Goal: Task Accomplishment & Management: Manage account settings

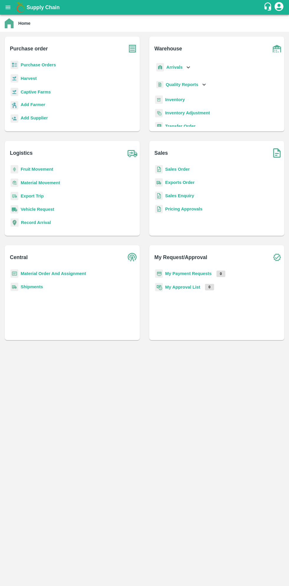
click at [38, 63] on b "Purchase Orders" at bounding box center [38, 64] width 35 height 5
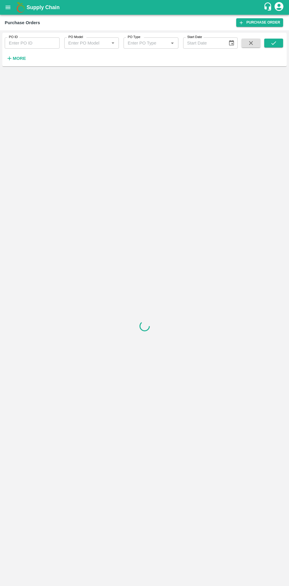
click at [24, 61] on strong "More" at bounding box center [19, 58] width 13 height 5
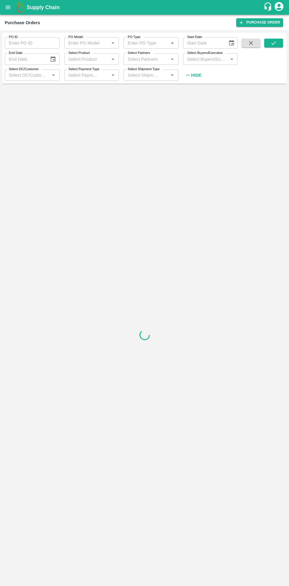
click at [214, 61] on input "Select Buyers/Executive" at bounding box center [206, 59] width 42 height 8
type input "sagar"
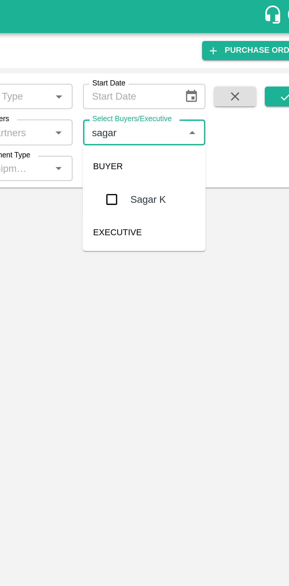
click at [194, 89] on input "checkbox" at bounding box center [196, 89] width 12 height 12
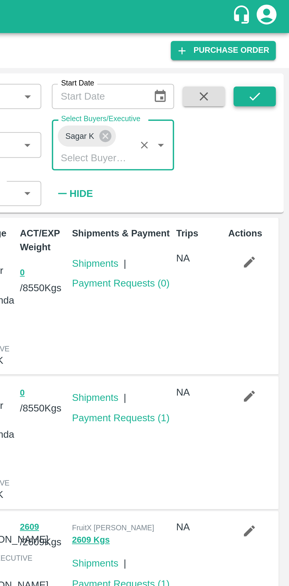
click at [276, 44] on icon "submit" at bounding box center [273, 43] width 6 height 6
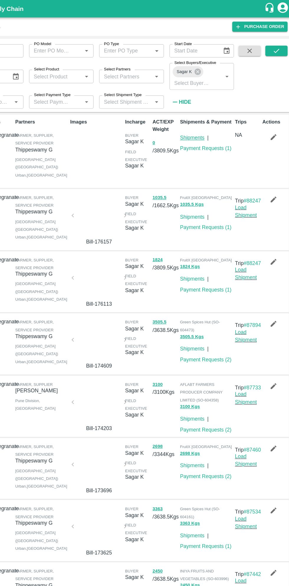
click at [203, 116] on link "Shipments" at bounding box center [202, 116] width 21 height 5
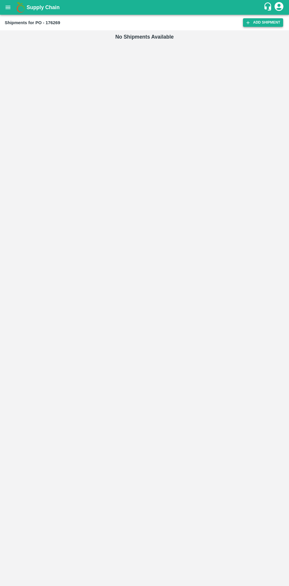
click at [258, 24] on link "Add Shipment" at bounding box center [263, 22] width 40 height 9
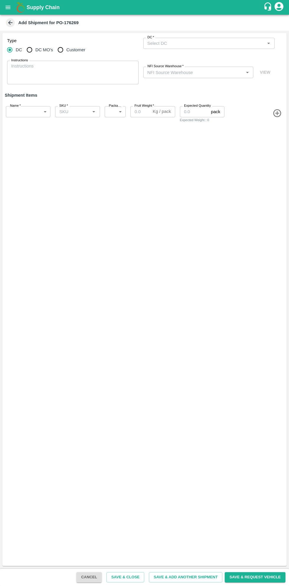
click at [32, 50] on input "DC MO's" at bounding box center [30, 50] width 12 height 12
radio input "true"
click at [202, 41] on input "DC (Material Orders)   *" at bounding box center [204, 43] width 118 height 8
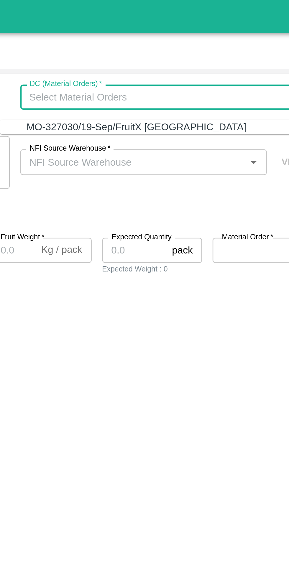
click at [206, 53] on div "MO-327030/19-Sep/FruitX [GEOGRAPHIC_DATA]" at bounding box center [206, 56] width 120 height 6
type input "MO-327030/19-Sep/FruitX [GEOGRAPHIC_DATA]"
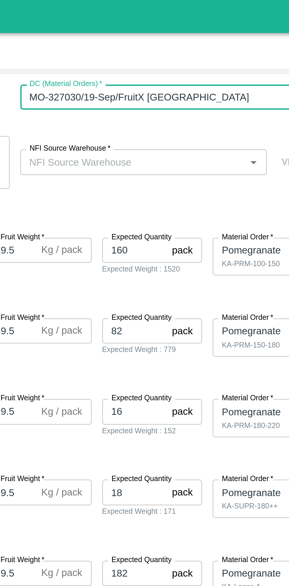
click at [216, 73] on input "NFI Source Warehouse   *" at bounding box center [193, 72] width 97 height 8
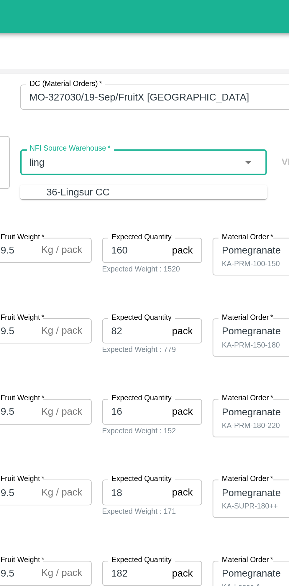
click at [211, 86] on div "36-Lingsur CC" at bounding box center [204, 86] width 98 height 6
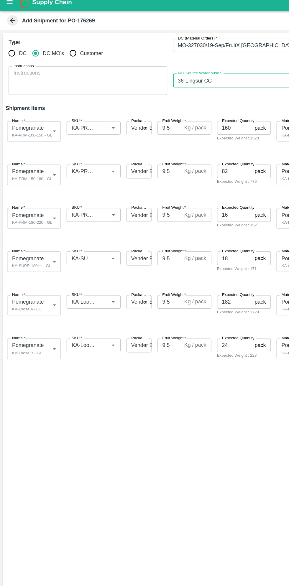
type input "36-Lingsur CC"
click at [193, 388] on div "Type DC DC MO's Customer DC (Material Orders)   * DC (Material Orders)   * Inst…" at bounding box center [144, 299] width 284 height 533
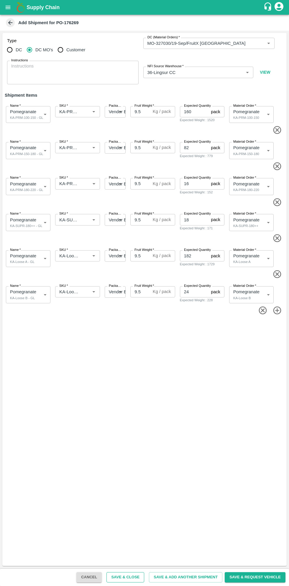
click at [137, 577] on button "Save & Close" at bounding box center [125, 577] width 38 height 10
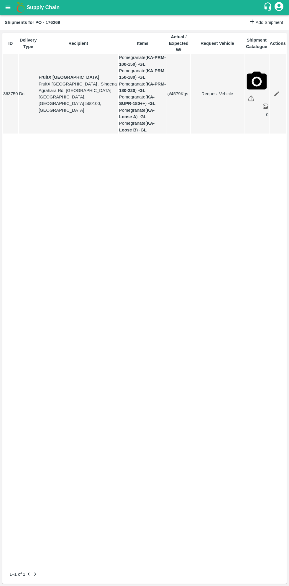
click at [11, 10] on button "open drawer" at bounding box center [8, 8] width 14 height 14
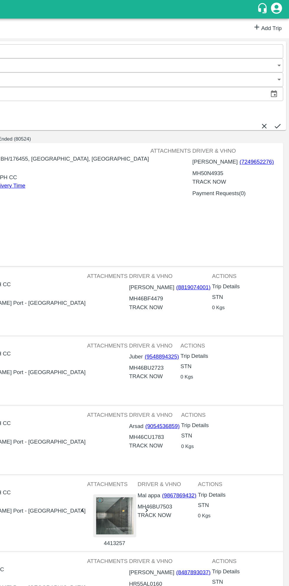
click at [260, 25] on link "Add Trip" at bounding box center [271, 22] width 23 height 9
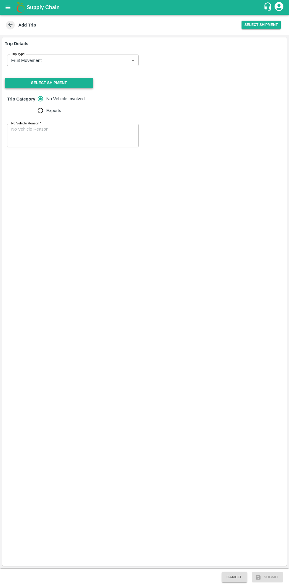
click at [74, 86] on button "Select Shipment" at bounding box center [49, 83] width 88 height 10
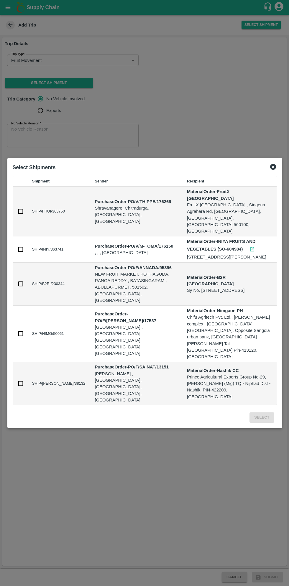
click at [21, 215] on input "checkbox" at bounding box center [20, 211] width 6 height 6
checkbox input "true"
click at [263, 412] on button "Select" at bounding box center [261, 417] width 24 height 10
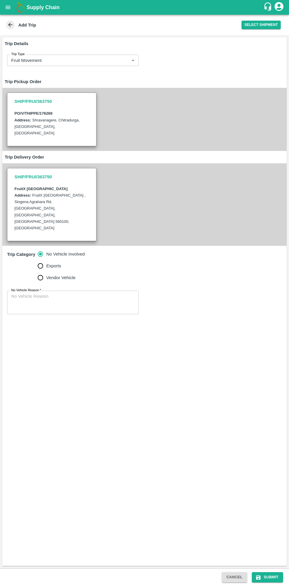
click at [40, 272] on input "Vendor Vehicle" at bounding box center [40, 278] width 12 height 12
radio input "true"
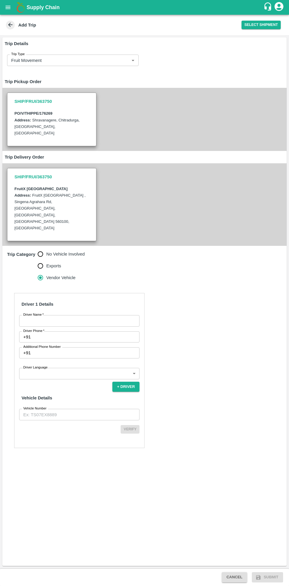
click at [87, 315] on input "Driver Name   *" at bounding box center [79, 320] width 120 height 11
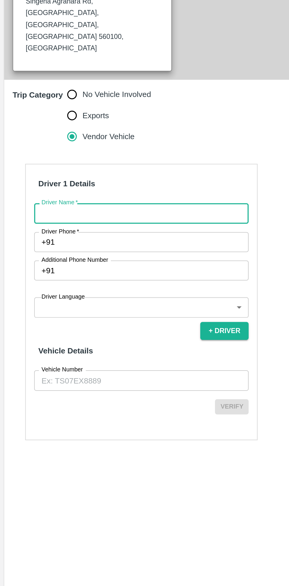
click at [81, 315] on input "Driver Name   *" at bounding box center [79, 320] width 120 height 11
type input "Kumar"
click at [78, 453] on div "Trip Details Trip Type Fruit Movement 1 Trip Type Trip Pickup Order SHIP/FRUI/3…" at bounding box center [144, 301] width 284 height 528
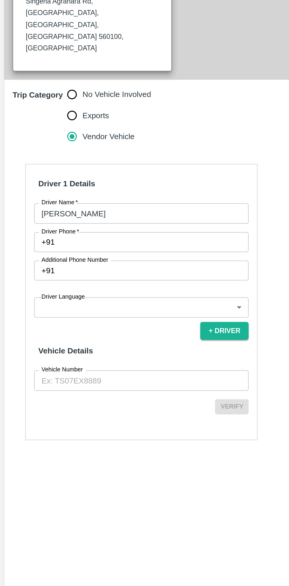
click at [75, 331] on input "Driver Phone   *" at bounding box center [86, 336] width 106 height 11
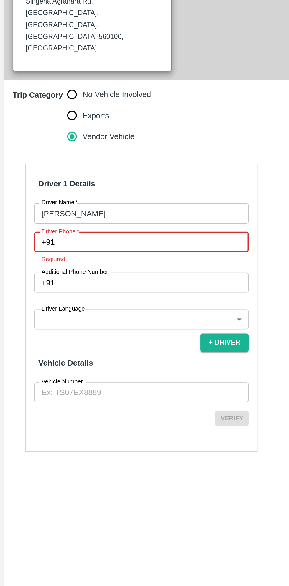
click at [75, 331] on input "Driver Phone   *" at bounding box center [86, 336] width 106 height 11
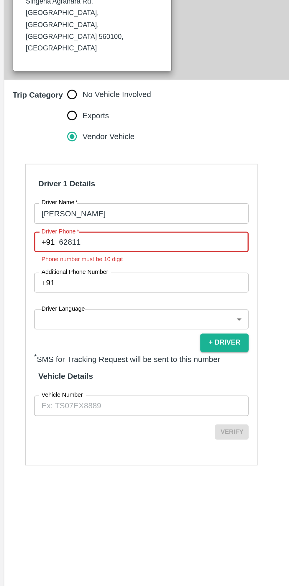
click at [79, 331] on input "62811" at bounding box center [86, 336] width 106 height 11
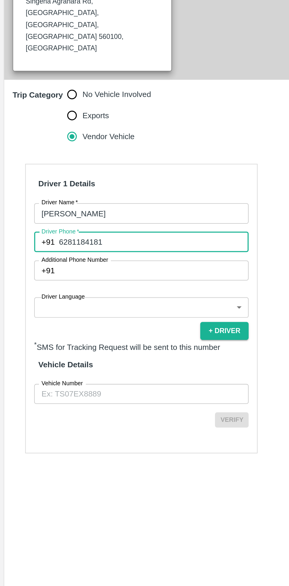
type input "6281184181"
click at [75, 347] on input "Additional Phone Number" at bounding box center [86, 352] width 106 height 11
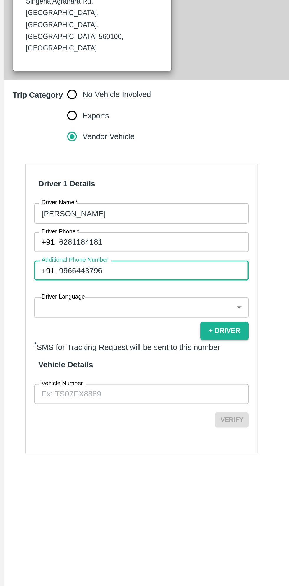
type input "9966443796"
click at [95, 344] on body "Supply Chain Add Trip Select Shipment Trip Details Trip Type Fruit Movement 1 T…" at bounding box center [144, 293] width 289 height 586
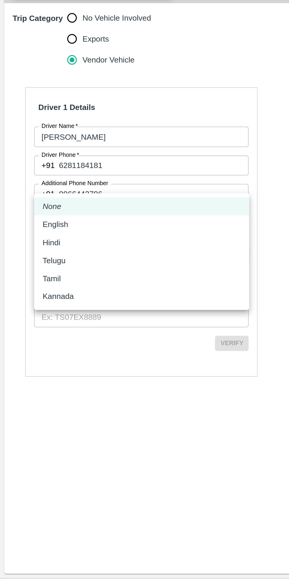
click at [37, 391] on div "Telugu" at bounding box center [32, 390] width 16 height 6
type input "te"
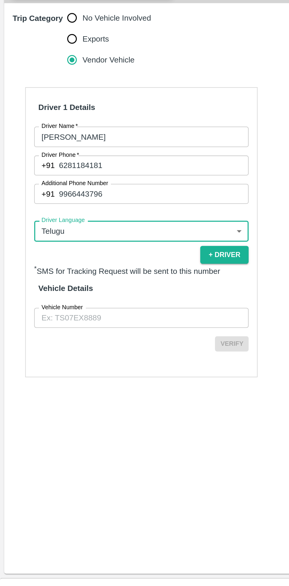
click at [86, 417] on input "Vehicle Number" at bounding box center [79, 422] width 120 height 11
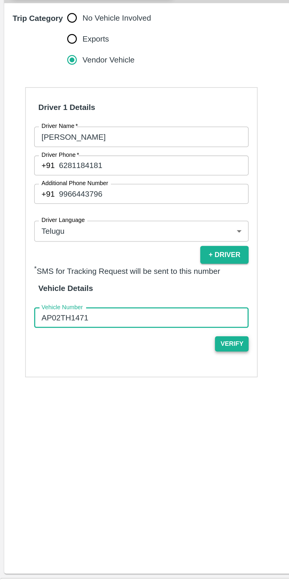
type input "AP02TH1471"
click at [134, 433] on button "Verify" at bounding box center [130, 437] width 19 height 9
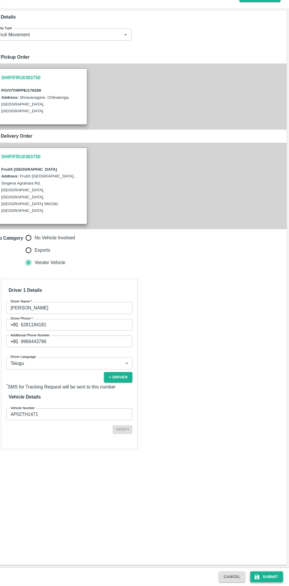
click at [278, 573] on button "Submit" at bounding box center [267, 577] width 31 height 10
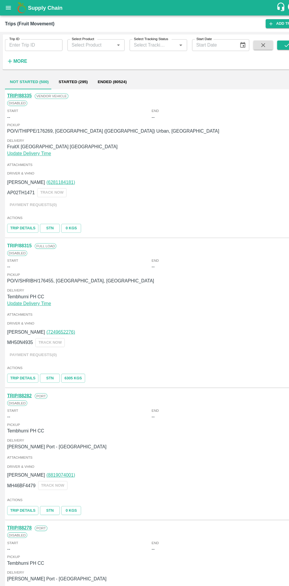
click at [8, 10] on icon "open drawer" at bounding box center [8, 7] width 6 height 6
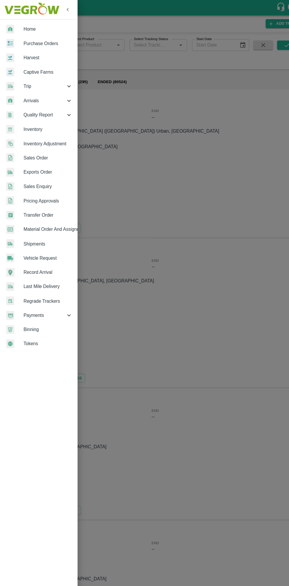
click at [49, 44] on span "Purchase Orders" at bounding box center [45, 41] width 47 height 6
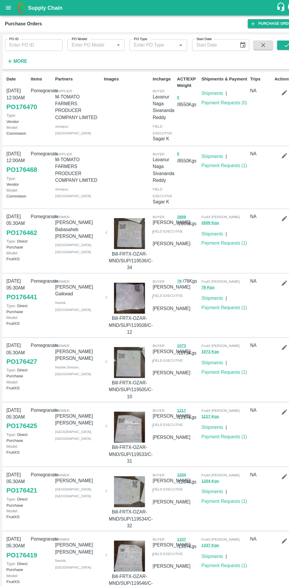
click at [22, 62] on h6 "More" at bounding box center [19, 59] width 13 height 8
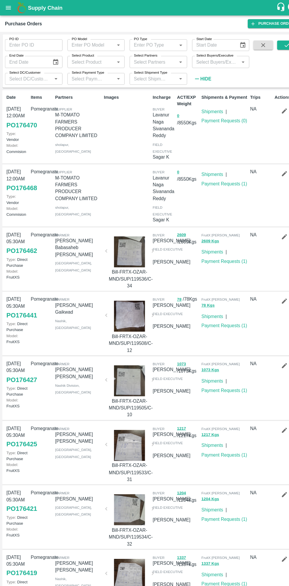
click at [215, 57] on input "Select Buyers/Executive" at bounding box center [206, 59] width 42 height 8
type input "sagar"
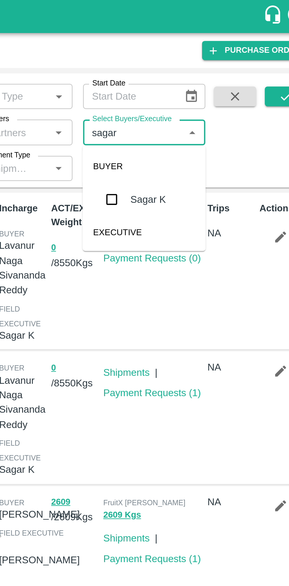
click at [195, 92] on input "checkbox" at bounding box center [196, 89] width 12 height 12
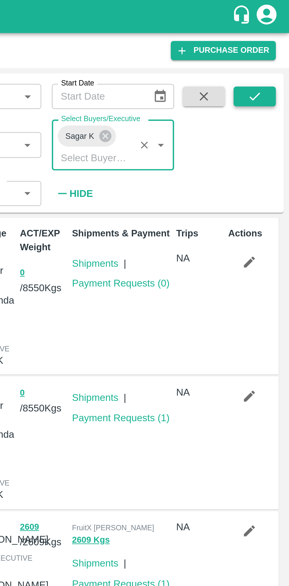
click at [278, 42] on button "submit" at bounding box center [273, 43] width 19 height 9
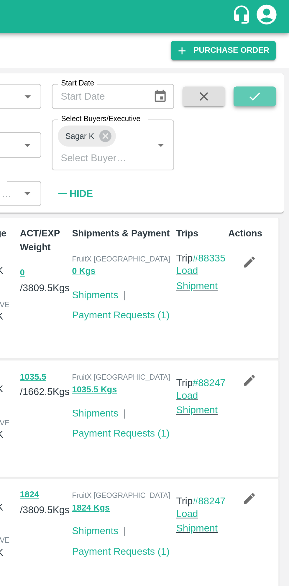
click at [273, 43] on icon "submit" at bounding box center [273, 43] width 6 height 6
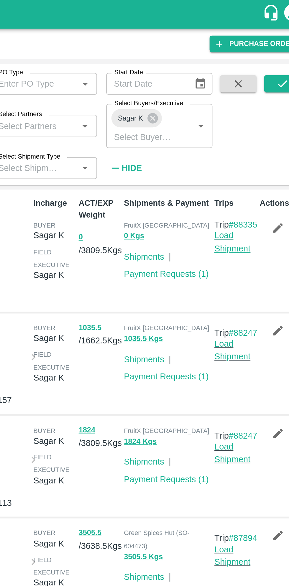
click at [249, 130] on link "Load Shipment" at bounding box center [247, 123] width 19 height 11
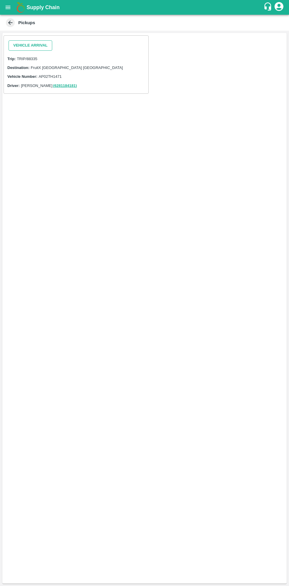
click at [29, 44] on button "Vehicle Arrival" at bounding box center [31, 45] width 44 height 10
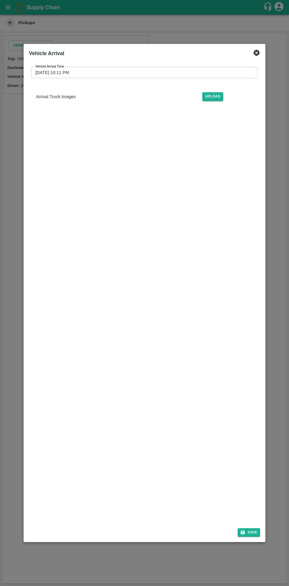
click at [224, 75] on input "15/09/2025 10:11 PM" at bounding box center [142, 72] width 222 height 11
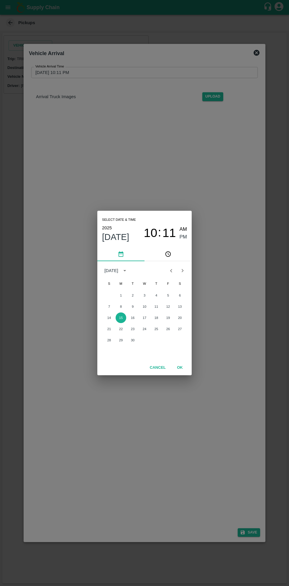
click at [183, 230] on span "AM" at bounding box center [183, 229] width 8 height 8
type input "15/09/2025 10:11 AM"
click at [179, 367] on button "OK" at bounding box center [179, 367] width 19 height 10
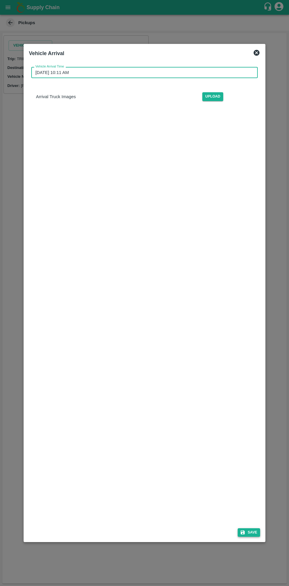
click at [250, 532] on button "Save" at bounding box center [248, 532] width 22 height 9
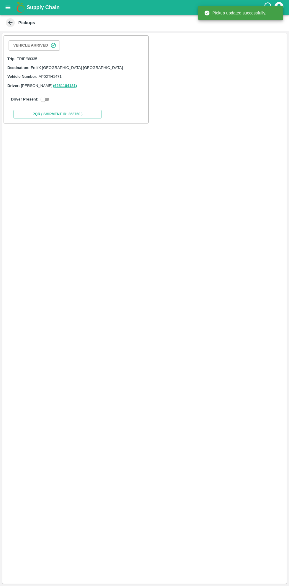
click at [39, 99] on input "checkbox" at bounding box center [42, 99] width 21 height 7
checkbox input "true"
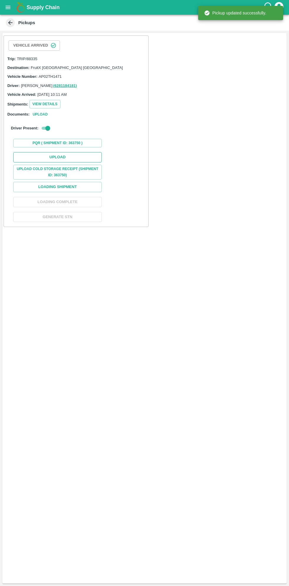
click at [75, 156] on button "Upload" at bounding box center [57, 157] width 88 height 10
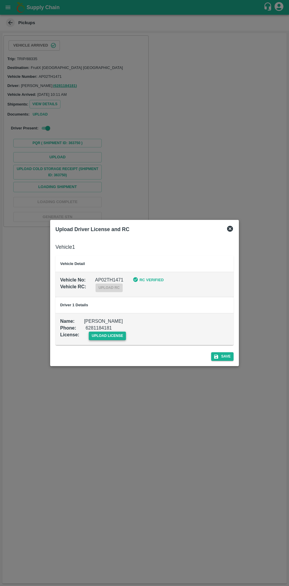
click at [111, 334] on span "upload license" at bounding box center [107, 335] width 37 height 9
click at [0, 0] on input "upload license" at bounding box center [0, 0] width 0 height 0
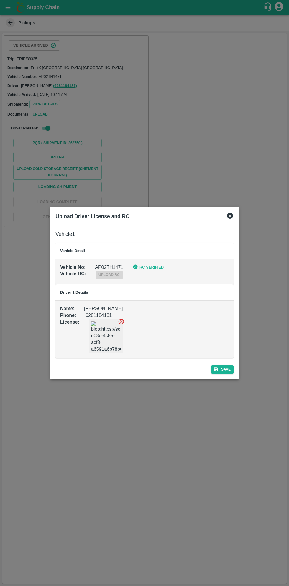
click at [220, 377] on div "Upload Driver License and RC Vehicle 1 Vehicle Detail Vehicle No : AP02TH1471 R…" at bounding box center [144, 293] width 189 height 172
click at [220, 367] on button "Save" at bounding box center [222, 369] width 22 height 9
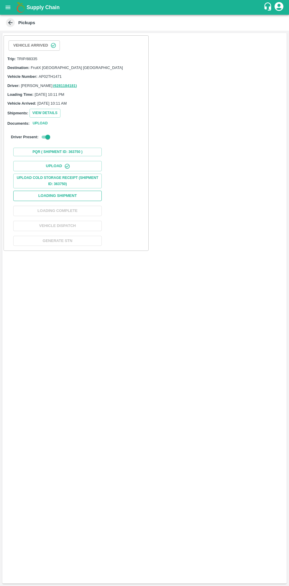
click at [75, 196] on button "Loading Shipment" at bounding box center [57, 196] width 88 height 10
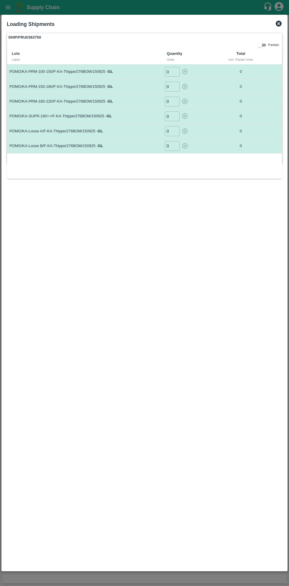
click at [174, 72] on input "0" at bounding box center [172, 72] width 15 height 10
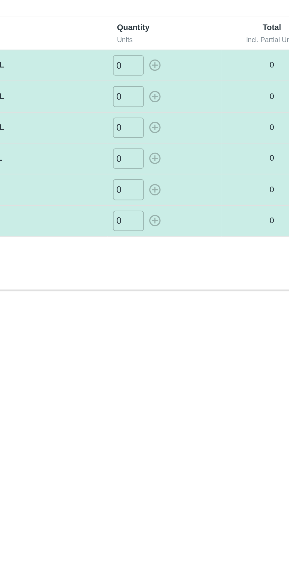
click at [172, 69] on input "0" at bounding box center [172, 72] width 15 height 10
type input "160"
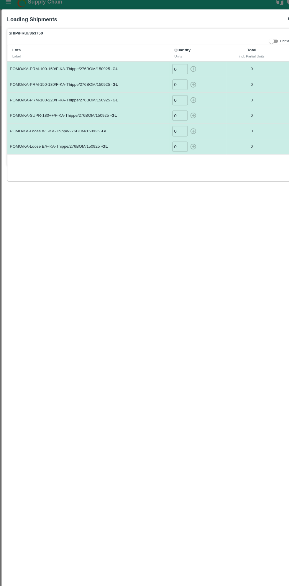
click at [174, 71] on input "0" at bounding box center [172, 72] width 15 height 10
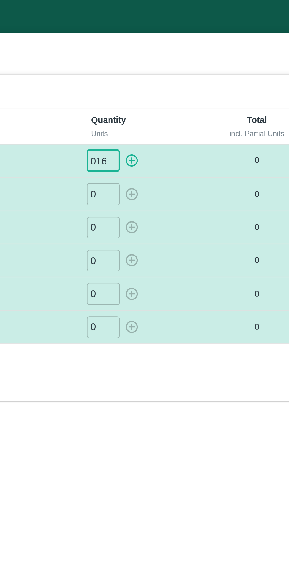
type input "0160"
type input "082"
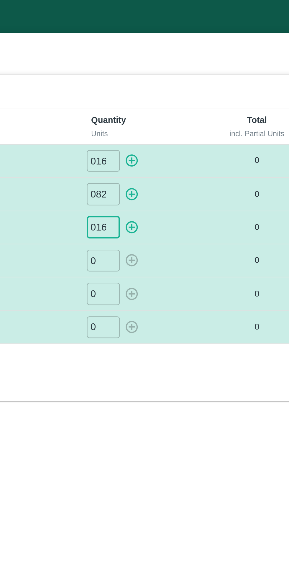
type input "016"
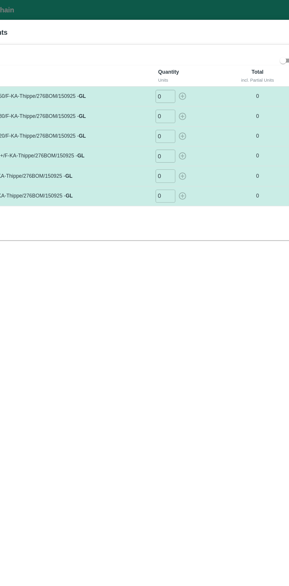
click at [172, 73] on input "0" at bounding box center [172, 72] width 15 height 10
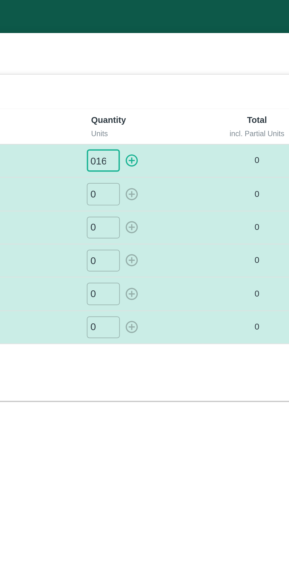
click at [187, 73] on icon "button" at bounding box center [185, 72] width 6 height 6
type input "0"
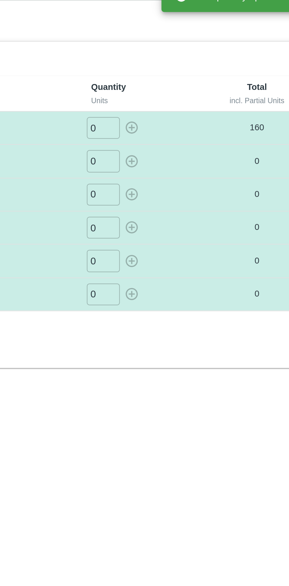
click at [174, 87] on input "0" at bounding box center [172, 87] width 15 height 10
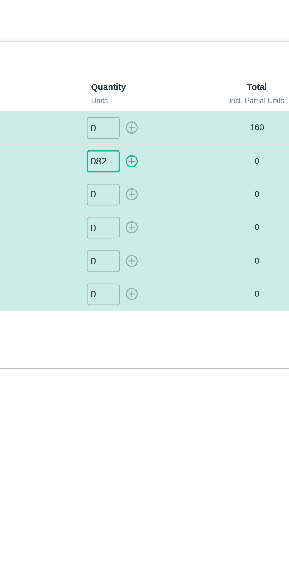
click at [186, 86] on icon "button" at bounding box center [185, 87] width 6 height 6
type input "0"
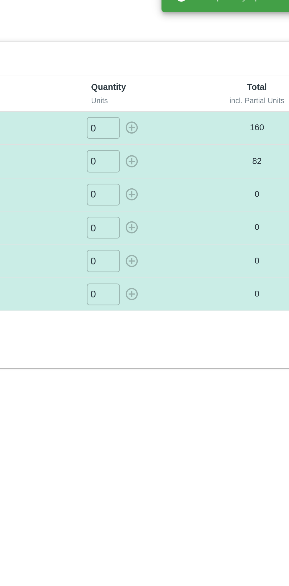
click at [174, 100] on input "0" at bounding box center [172, 102] width 15 height 10
click at [187, 101] on icon "button" at bounding box center [185, 102] width 6 height 6
type input "0"
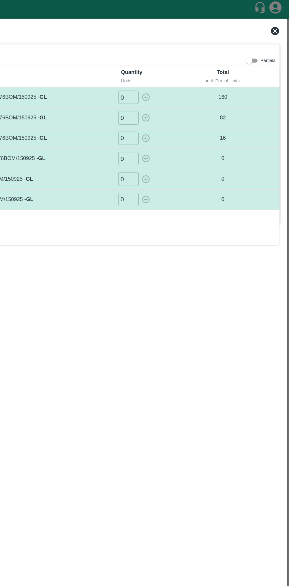
click at [174, 116] on input "0" at bounding box center [172, 116] width 15 height 10
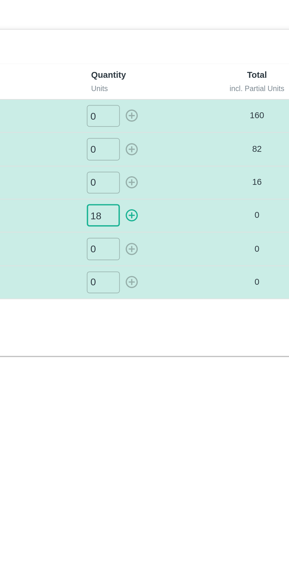
click at [186, 117] on icon "button" at bounding box center [185, 116] width 6 height 6
type input "0"
click at [171, 131] on input "0" at bounding box center [172, 131] width 15 height 10
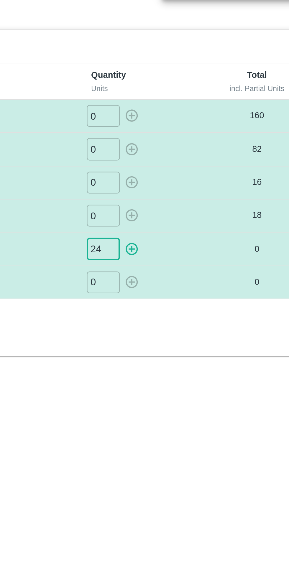
click at [186, 128] on icon "button" at bounding box center [185, 131] width 6 height 6
type input "0"
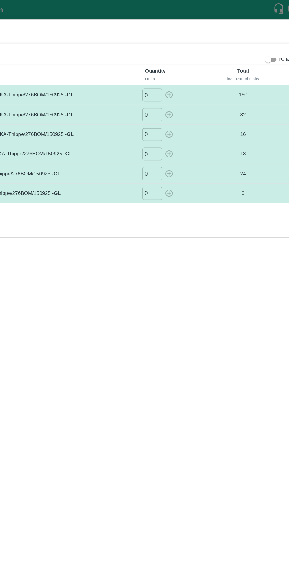
click at [174, 133] on input "0" at bounding box center [172, 131] width 15 height 10
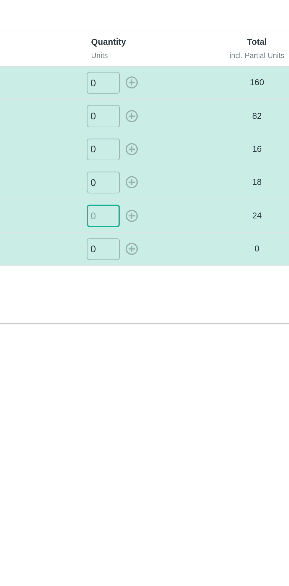
click at [172, 144] on input "0" at bounding box center [172, 146] width 15 height 10
click at [187, 144] on icon "button" at bounding box center [185, 146] width 6 height 6
type input "0"
click at [172, 132] on input "number" at bounding box center [172, 131] width 15 height 10
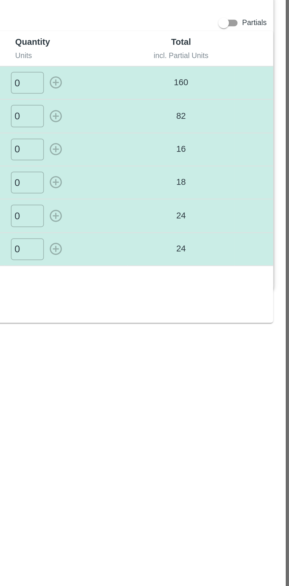
click at [172, 128] on input "0" at bounding box center [172, 131] width 15 height 10
click at [182, 129] on icon "button" at bounding box center [185, 131] width 6 height 6
type input "0"
click at [175, 133] on input "0" at bounding box center [172, 131] width 15 height 10
click at [187, 129] on icon "button" at bounding box center [185, 131] width 6 height 6
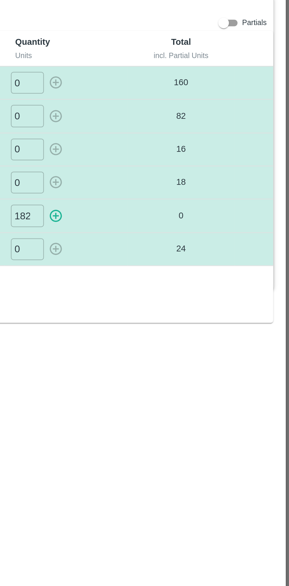
type input "0"
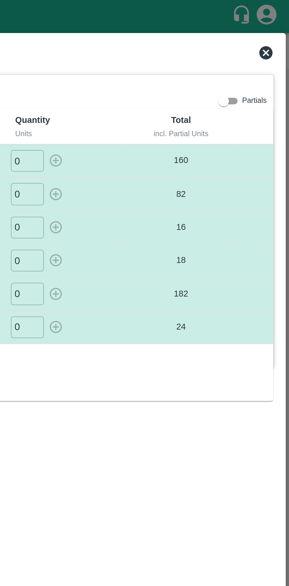
click at [279, 21] on icon at bounding box center [279, 24] width 6 height 6
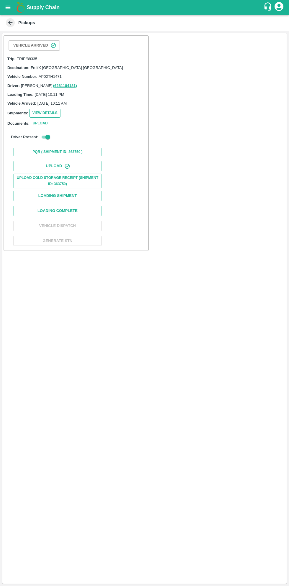
click at [46, 114] on button "View Details" at bounding box center [44, 113] width 31 height 9
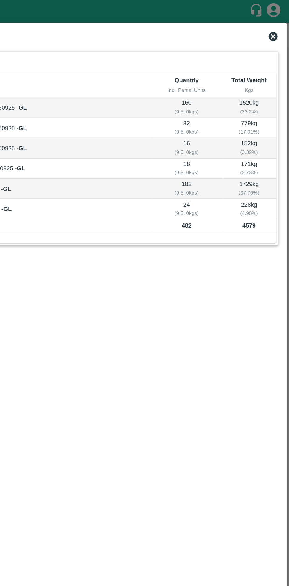
click at [279, 21] on icon at bounding box center [279, 24] width 6 height 6
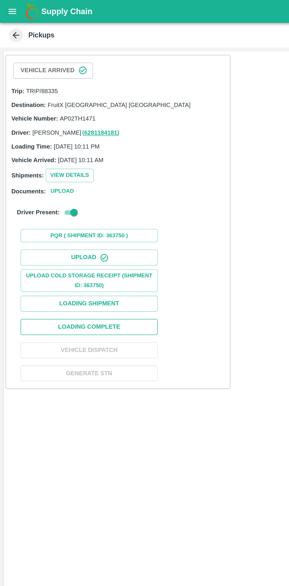
click at [85, 207] on button "Loading Complete" at bounding box center [57, 211] width 88 height 10
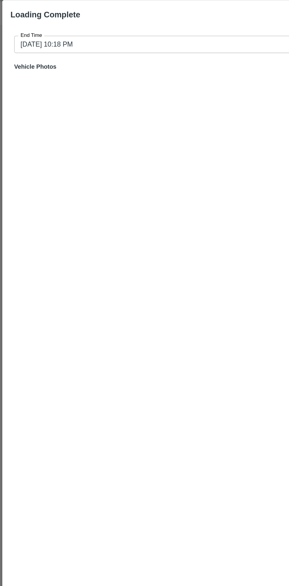
click at [147, 38] on input "15/09/2025 10:18 PM" at bounding box center [142, 43] width 266 height 11
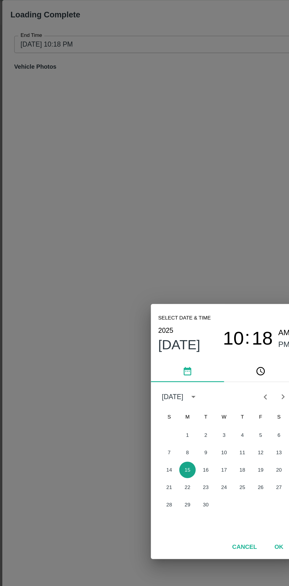
click at [121, 319] on button "15" at bounding box center [121, 317] width 11 height 11
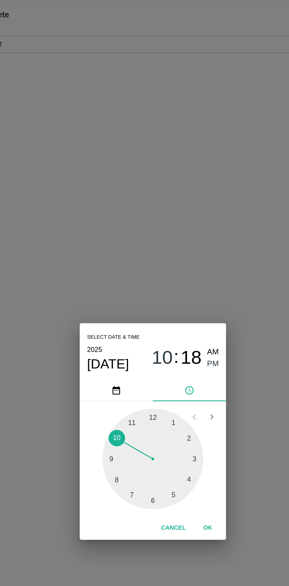
click at [168, 322] on div at bounding box center [144, 310] width 65 height 65
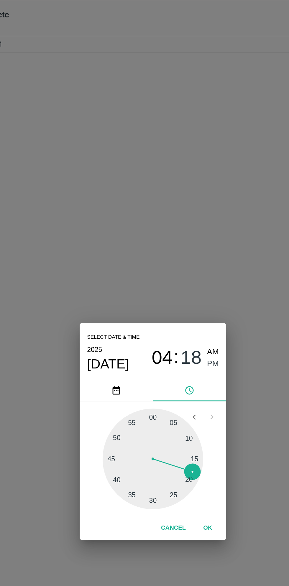
click at [185, 249] on span "PM" at bounding box center [183, 249] width 8 height 8
click at [179, 356] on button "OK" at bounding box center [179, 355] width 19 height 10
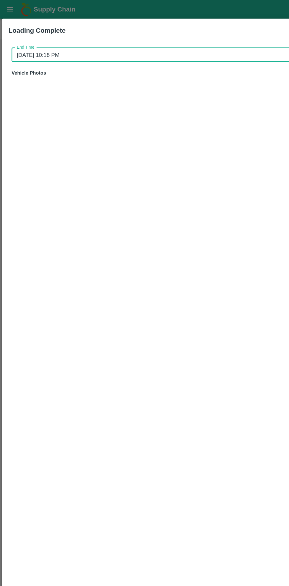
click at [167, 43] on input "15/09/2025 10:18 PM" at bounding box center [142, 43] width 266 height 11
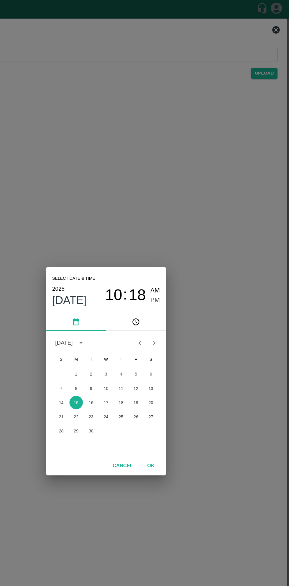
click at [239, 120] on div "Select date & time 2025 Sep 15 10 : 18 AM PM September 2025 S M T W T F S 1 2 3…" at bounding box center [144, 293] width 289 height 586
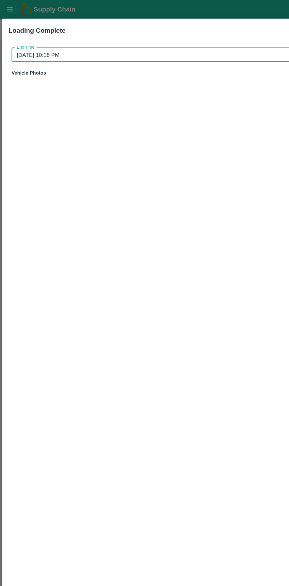
click at [134, 43] on input "15/09/2025 10:18 PM" at bounding box center [142, 43] width 266 height 11
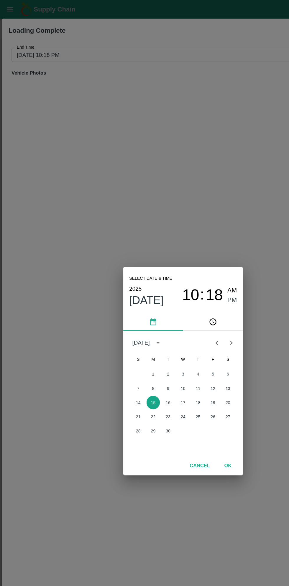
click at [121, 318] on button "15" at bounding box center [121, 317] width 11 height 11
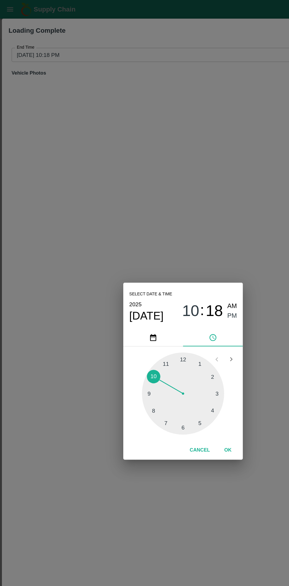
click at [182, 251] on span "PM" at bounding box center [183, 249] width 8 height 8
click at [171, 321] on div at bounding box center [144, 310] width 65 height 65
click at [181, 247] on span "PM" at bounding box center [183, 249] width 8 height 8
click at [179, 355] on button "OK" at bounding box center [179, 355] width 19 height 10
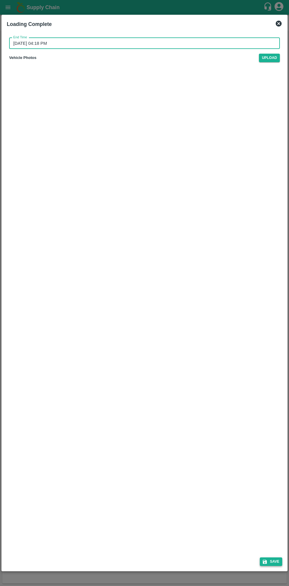
click at [267, 563] on icon "submit" at bounding box center [264, 561] width 5 height 5
type input "15/09/2025 10:19 PM"
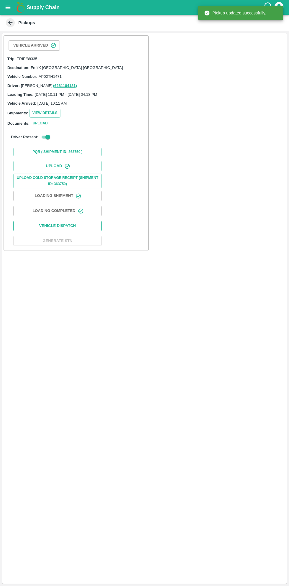
click at [75, 224] on button "Vehicle Dispatch" at bounding box center [57, 226] width 88 height 10
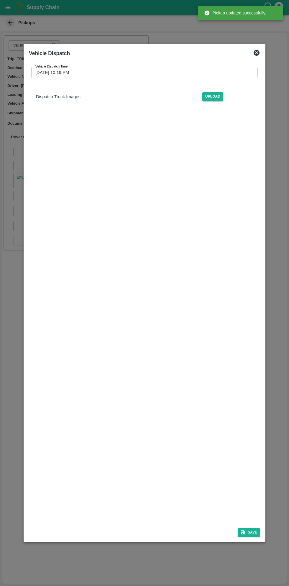
click at [152, 72] on input "15/09/2025 10:19 PM" at bounding box center [142, 72] width 222 height 11
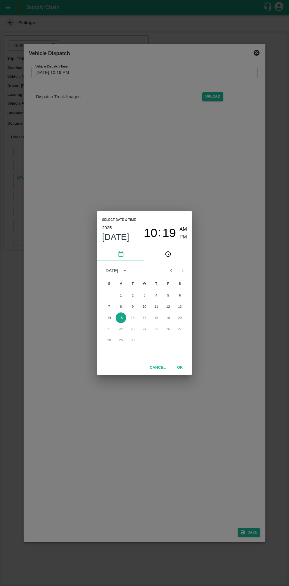
click at [121, 318] on button "15" at bounding box center [121, 317] width 11 height 11
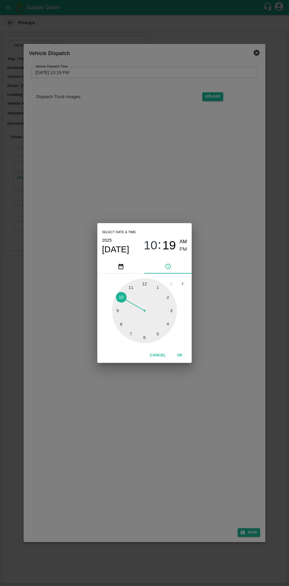
click at [157, 336] on div at bounding box center [144, 310] width 65 height 65
type input "15/09/2025 05:19 PM"
click at [184, 249] on span "PM" at bounding box center [183, 249] width 8 height 8
click at [179, 355] on button "OK" at bounding box center [179, 355] width 19 height 10
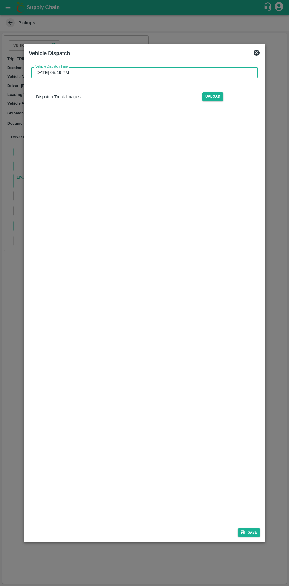
scroll to position [1, 0]
click at [251, 533] on button "Save" at bounding box center [248, 532] width 22 height 9
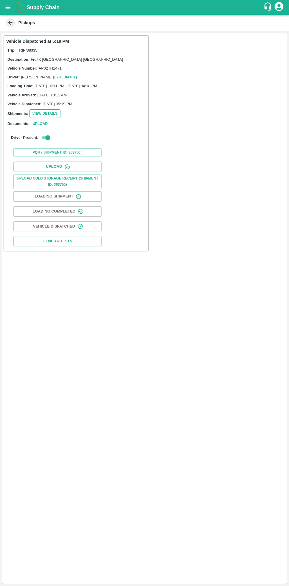
click at [49, 112] on button "View Details" at bounding box center [44, 113] width 31 height 9
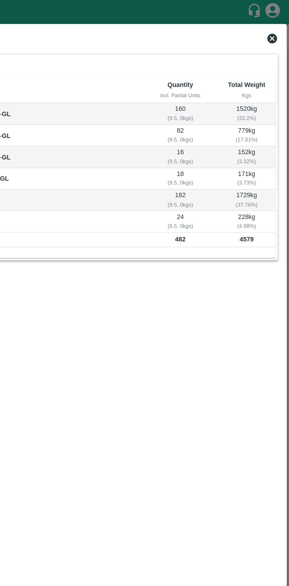
scroll to position [0, 0]
click at [280, 19] on div "View Shipment" at bounding box center [144, 24] width 280 height 13
click at [278, 23] on icon at bounding box center [279, 24] width 6 height 6
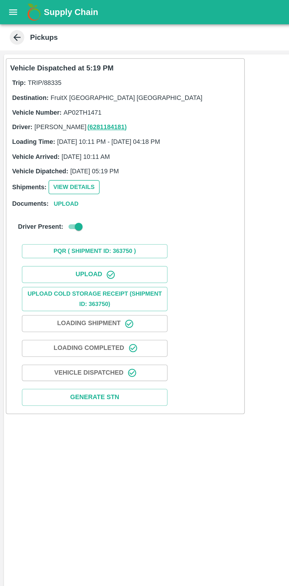
click at [46, 114] on button "View Details" at bounding box center [44, 113] width 31 height 9
